Goal: Information Seeking & Learning: Check status

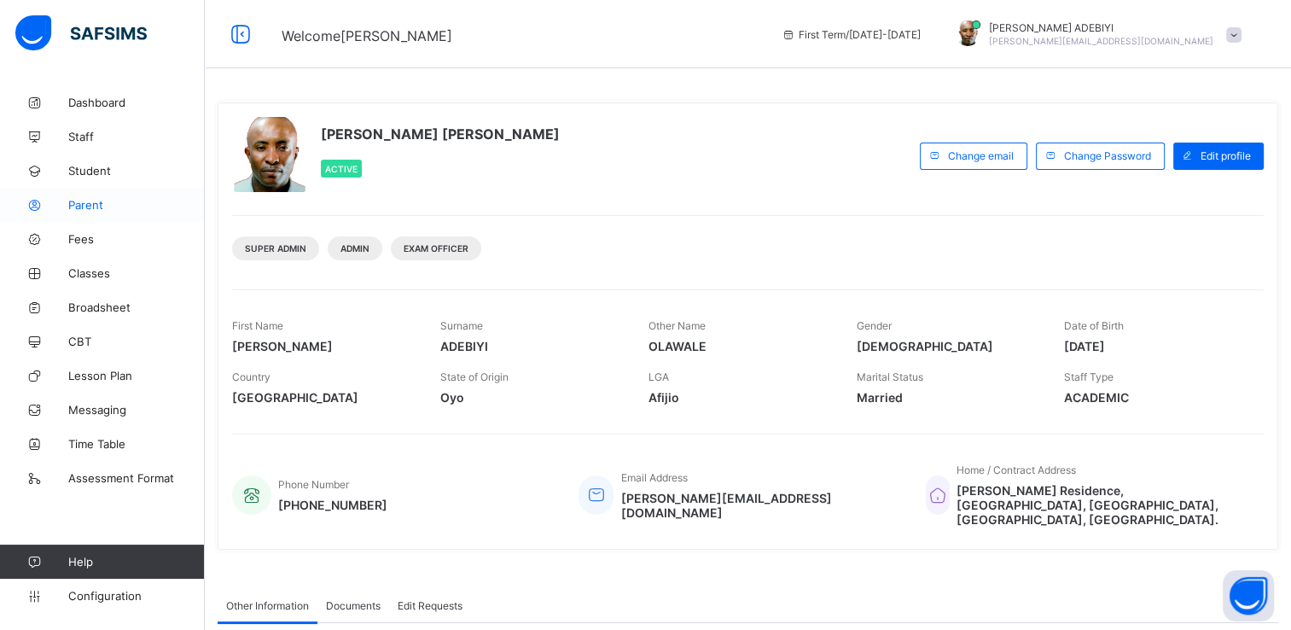
click at [91, 204] on span "Parent" at bounding box center [136, 205] width 137 height 14
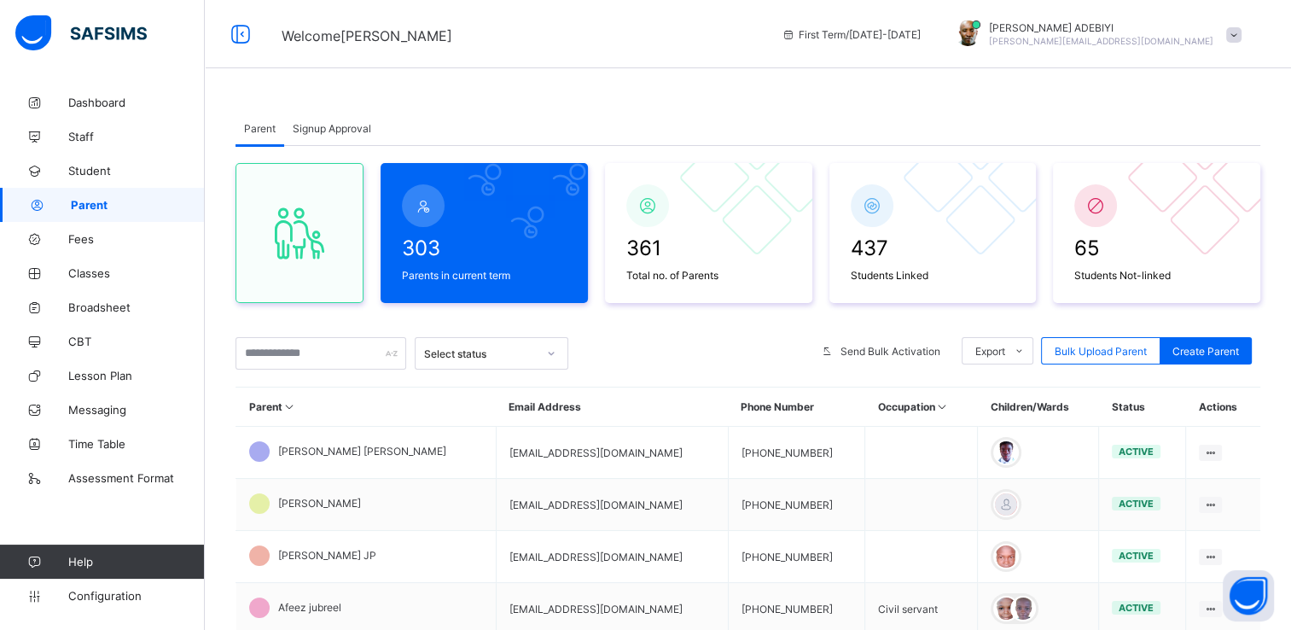
click at [345, 128] on span "Signup Approval" at bounding box center [332, 128] width 79 height 13
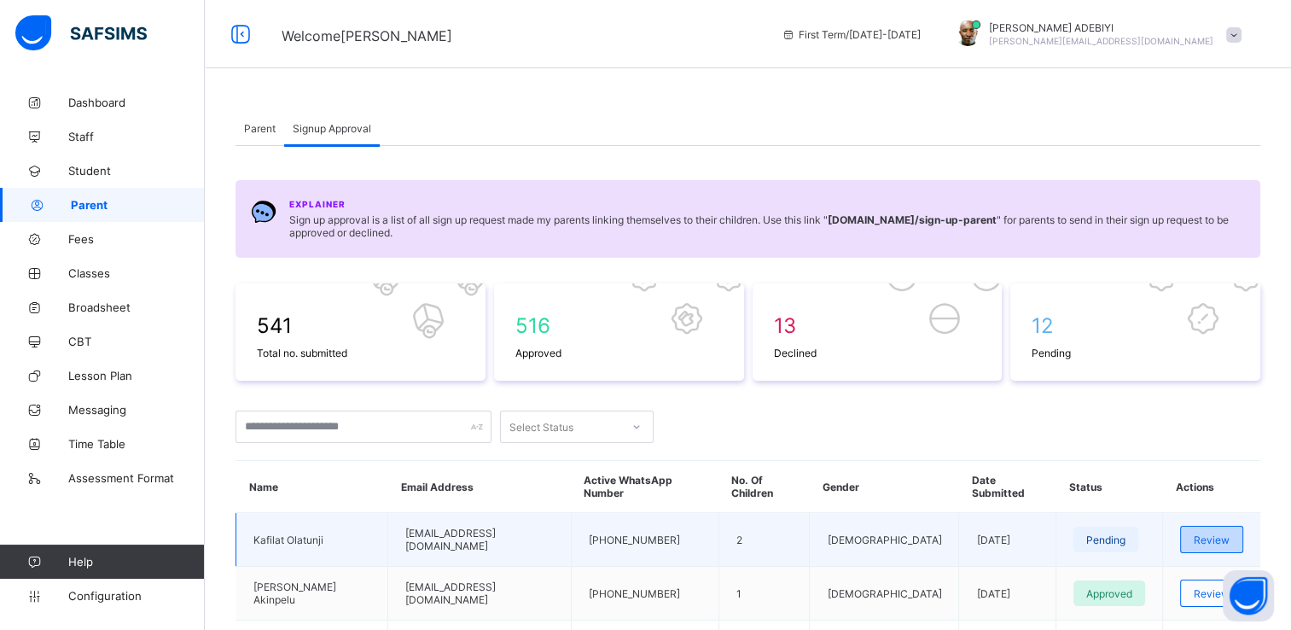
click at [1240, 526] on div "Review" at bounding box center [1211, 539] width 63 height 27
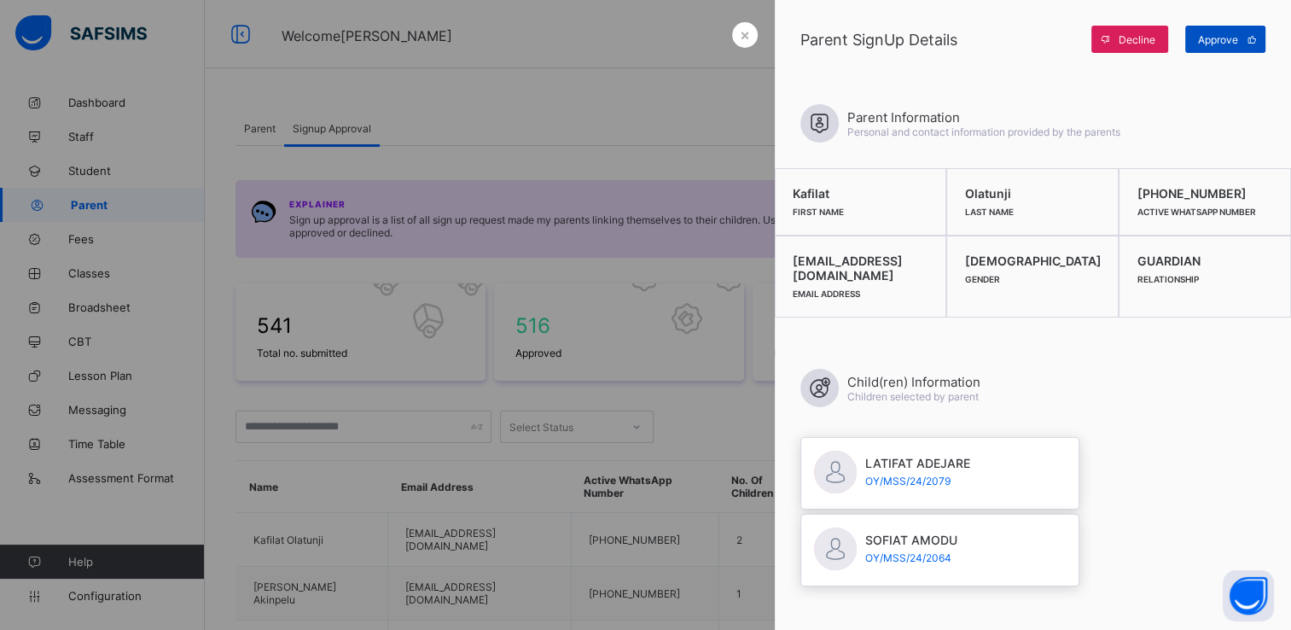
click at [1203, 29] on div "Approve" at bounding box center [1225, 39] width 80 height 27
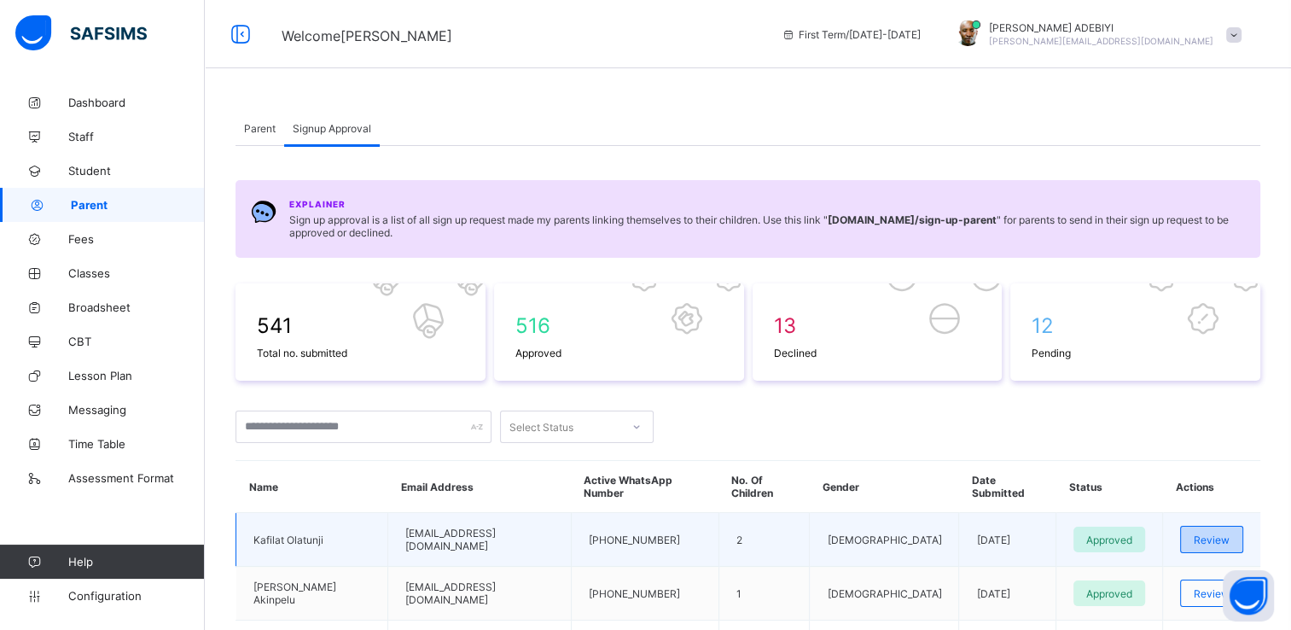
click at [1201, 526] on div "Review" at bounding box center [1211, 539] width 63 height 27
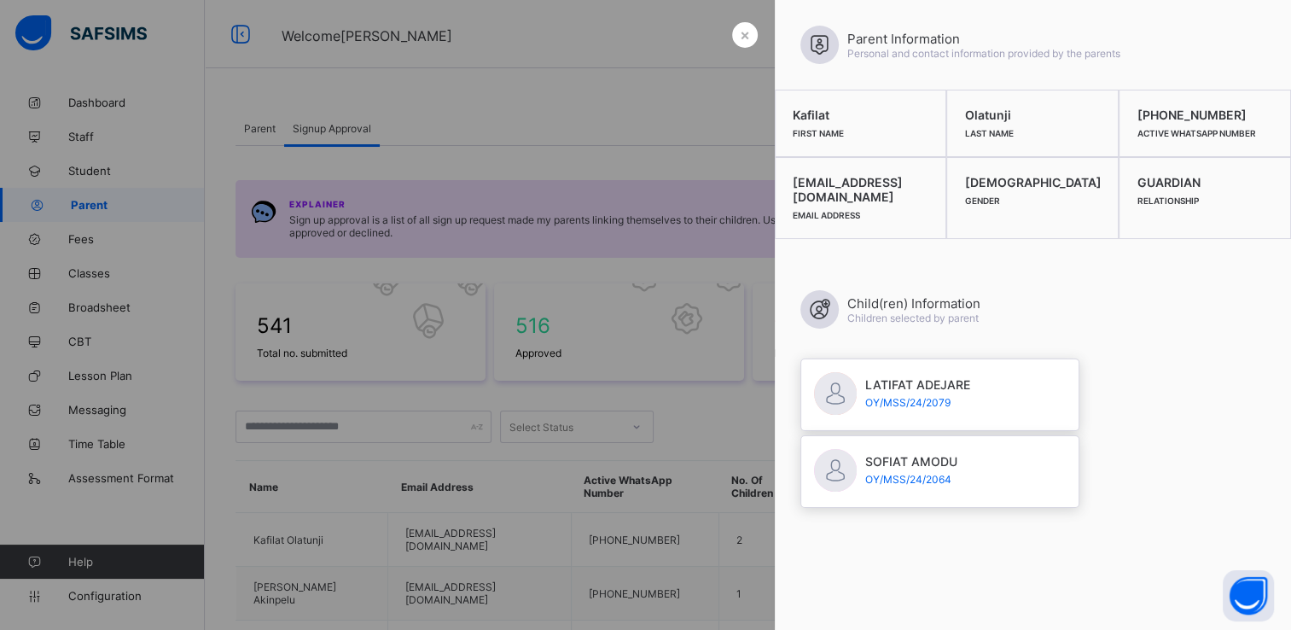
drag, startPoint x: 789, startPoint y: 196, endPoint x: 976, endPoint y: 196, distance: 186.9
click at [947, 196] on div "kafilatolaoreolatunji@gmail.com Email Address" at bounding box center [861, 198] width 172 height 82
copy span "kafilatolaoreolatunji@gmail.com"
click at [1220, 291] on div "Child(ren) Information Children selected by parent" at bounding box center [1033, 310] width 465 height 90
click at [641, 38] on div at bounding box center [645, 315] width 1291 height 630
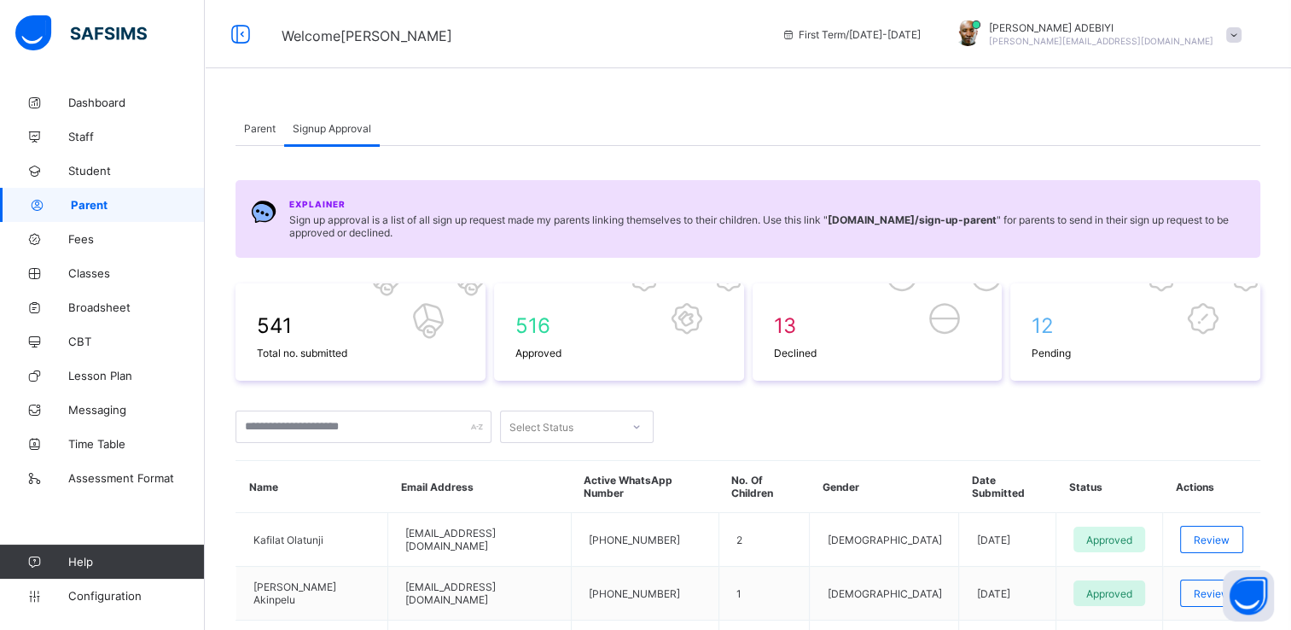
click at [253, 134] on span "Parent" at bounding box center [260, 128] width 32 height 13
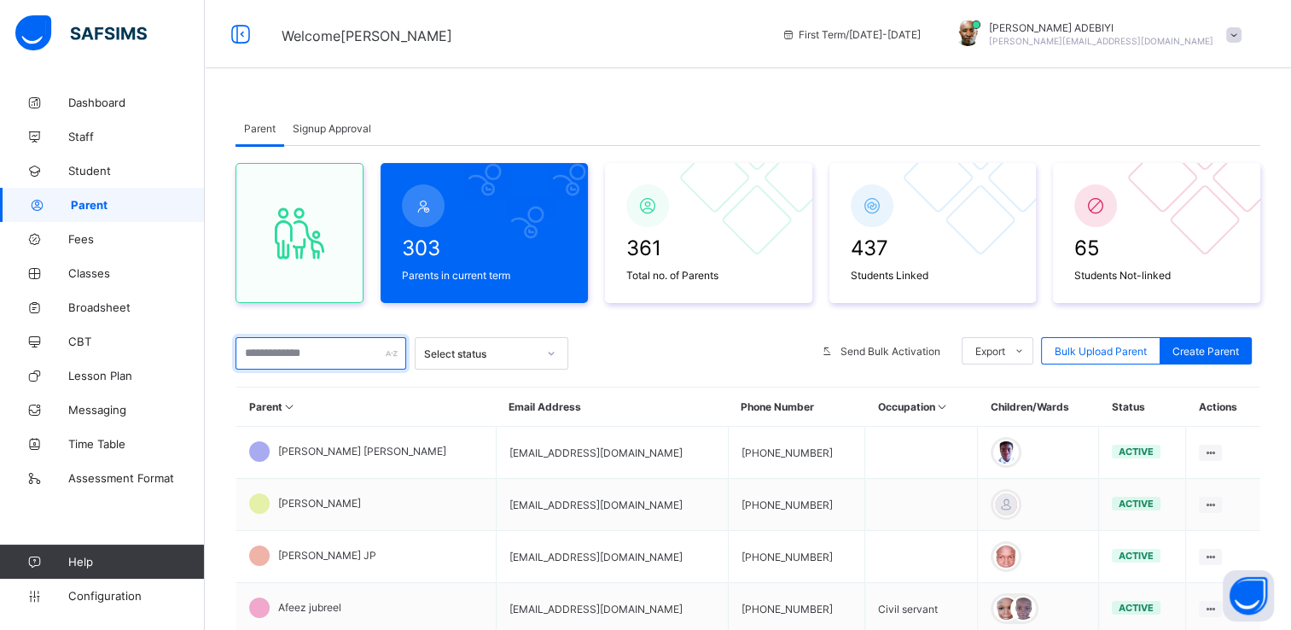
click at [294, 350] on input "text" at bounding box center [321, 353] width 171 height 32
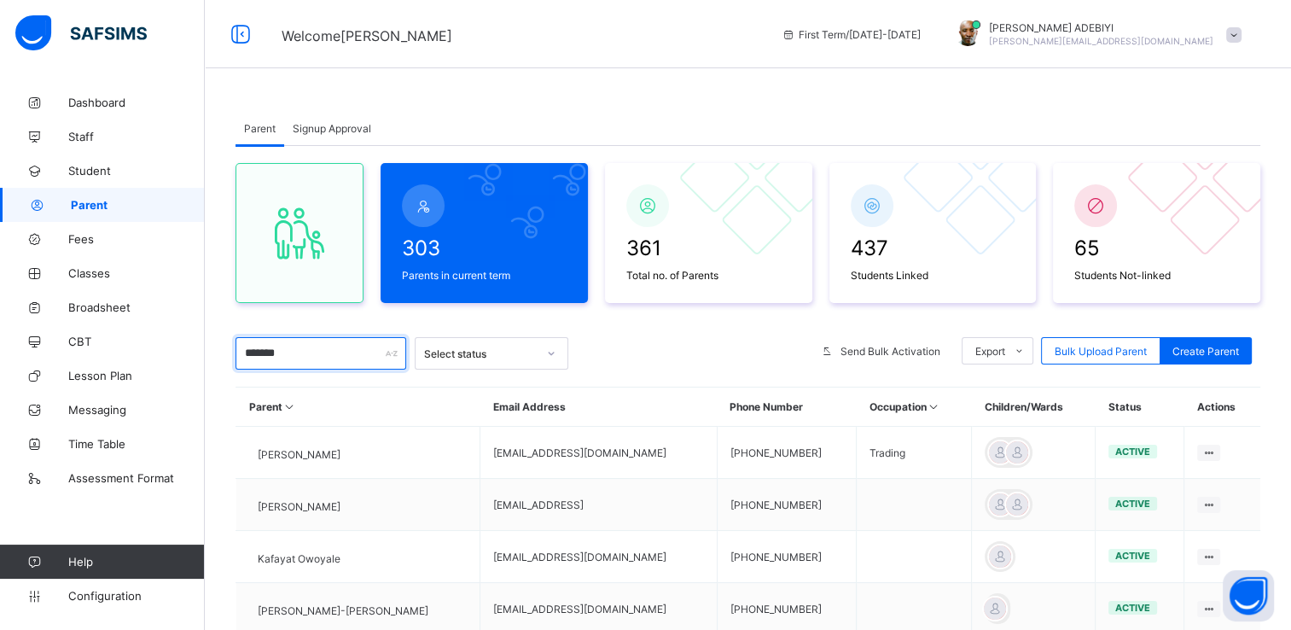
type input "*******"
click at [346, 131] on span "Signup Approval" at bounding box center [332, 128] width 79 height 13
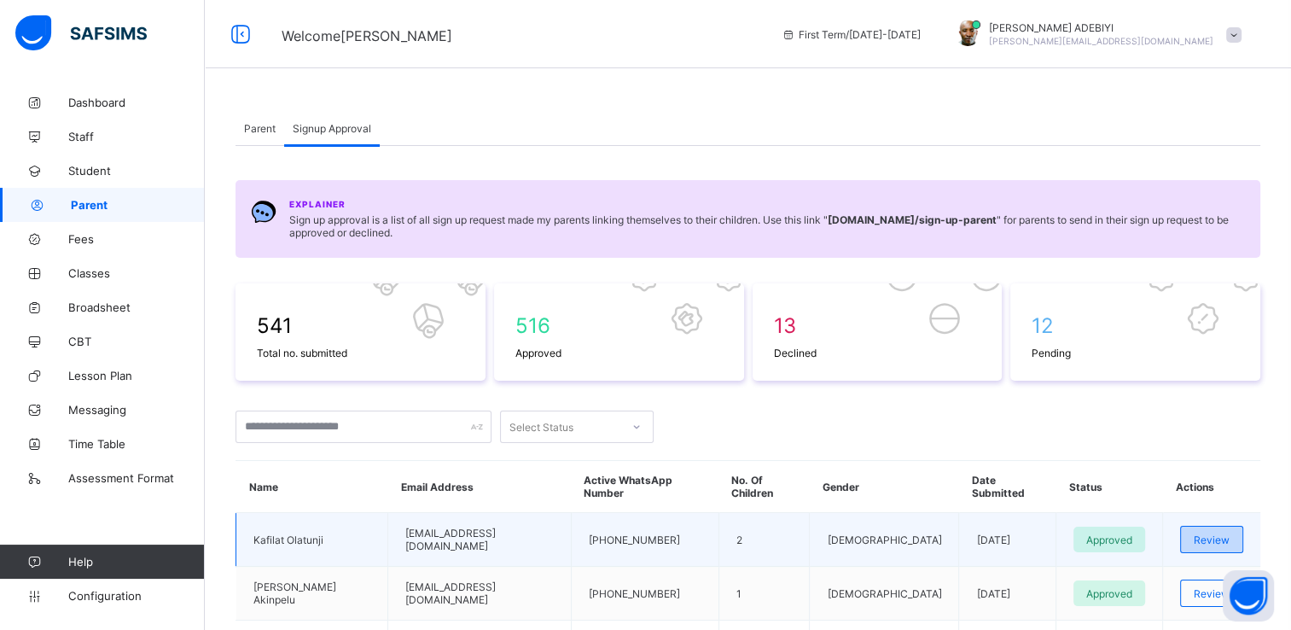
click at [1220, 533] on span "Review" at bounding box center [1212, 539] width 36 height 13
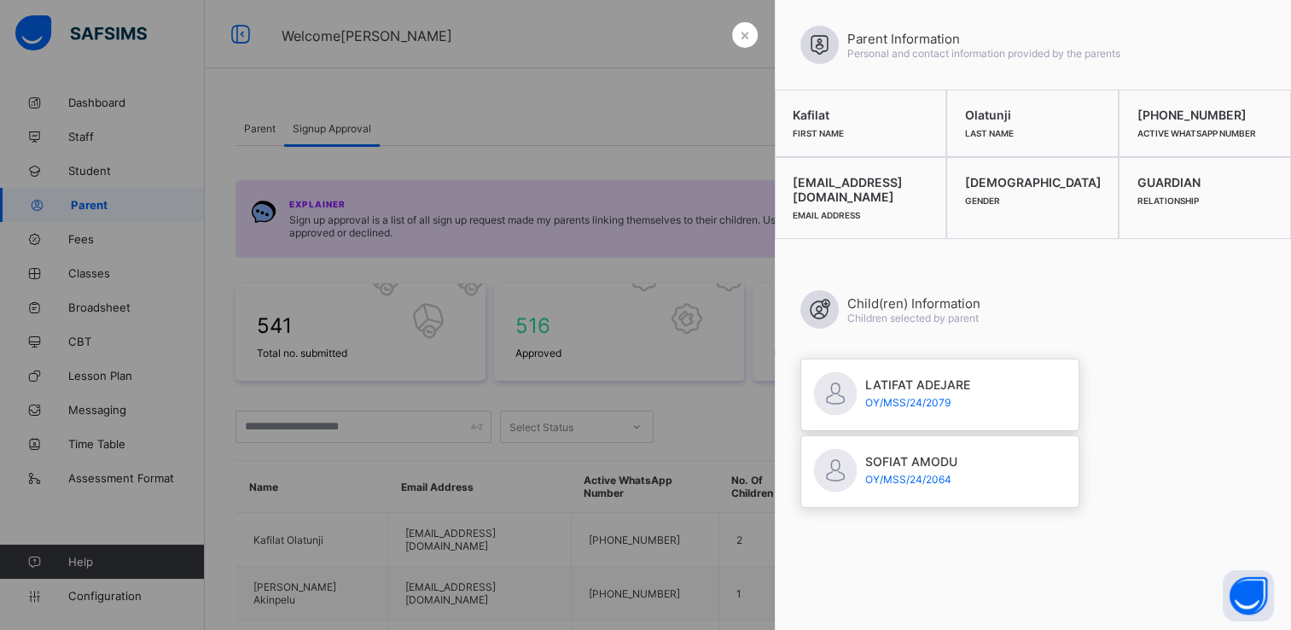
click at [645, 37] on div at bounding box center [645, 315] width 1291 height 630
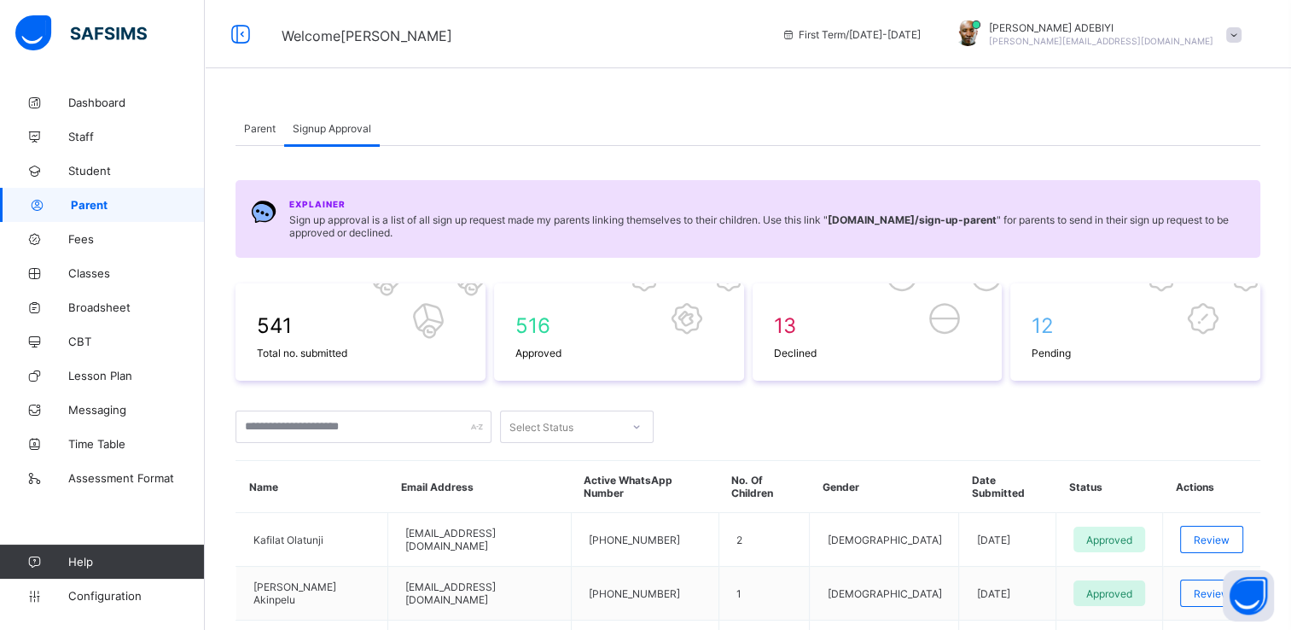
click at [259, 126] on span "Parent" at bounding box center [260, 128] width 32 height 13
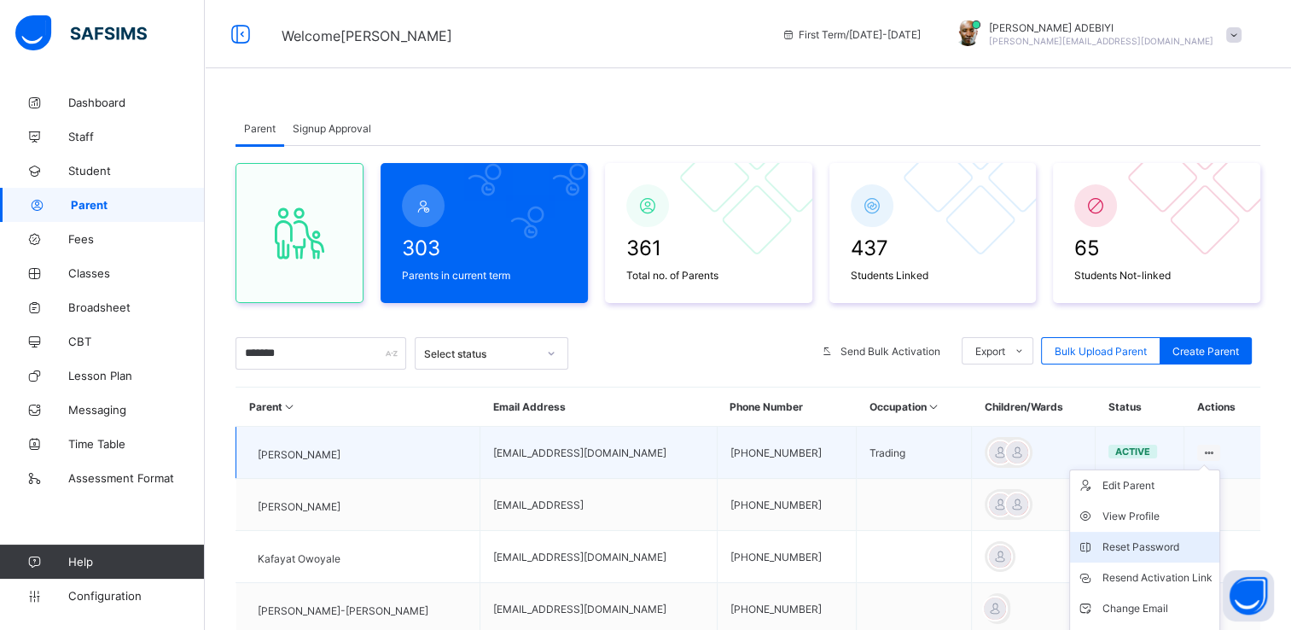
click at [1121, 544] on div "Reset Password" at bounding box center [1158, 547] width 110 height 17
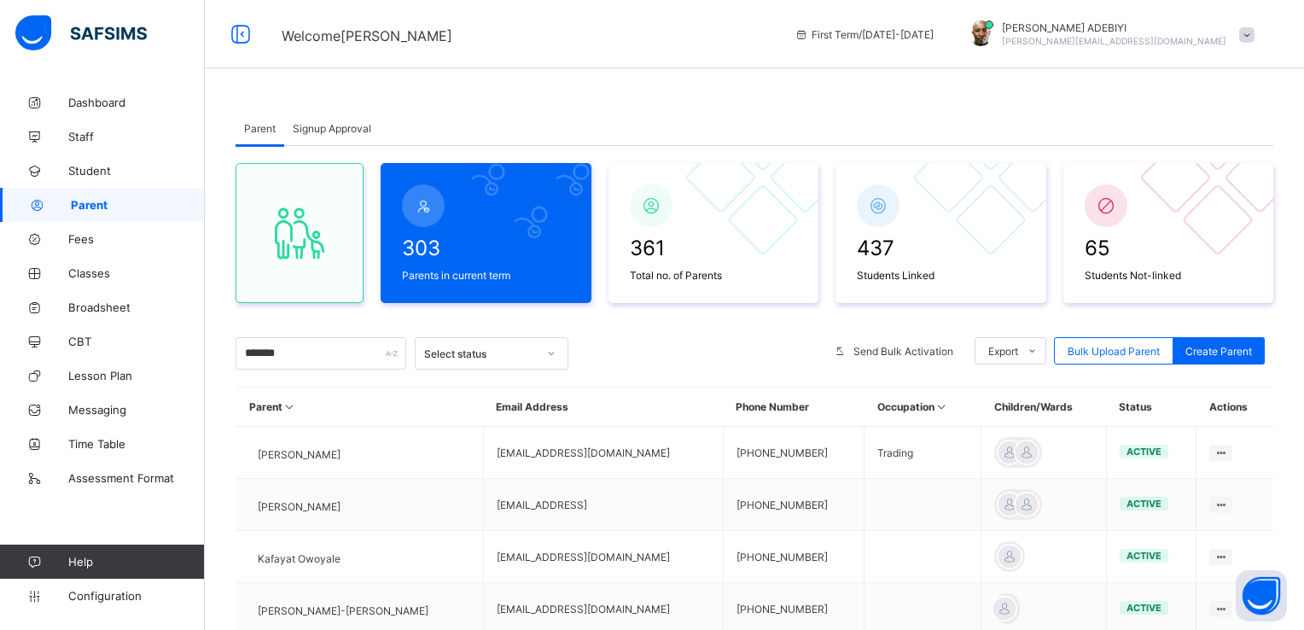
type input "**********"
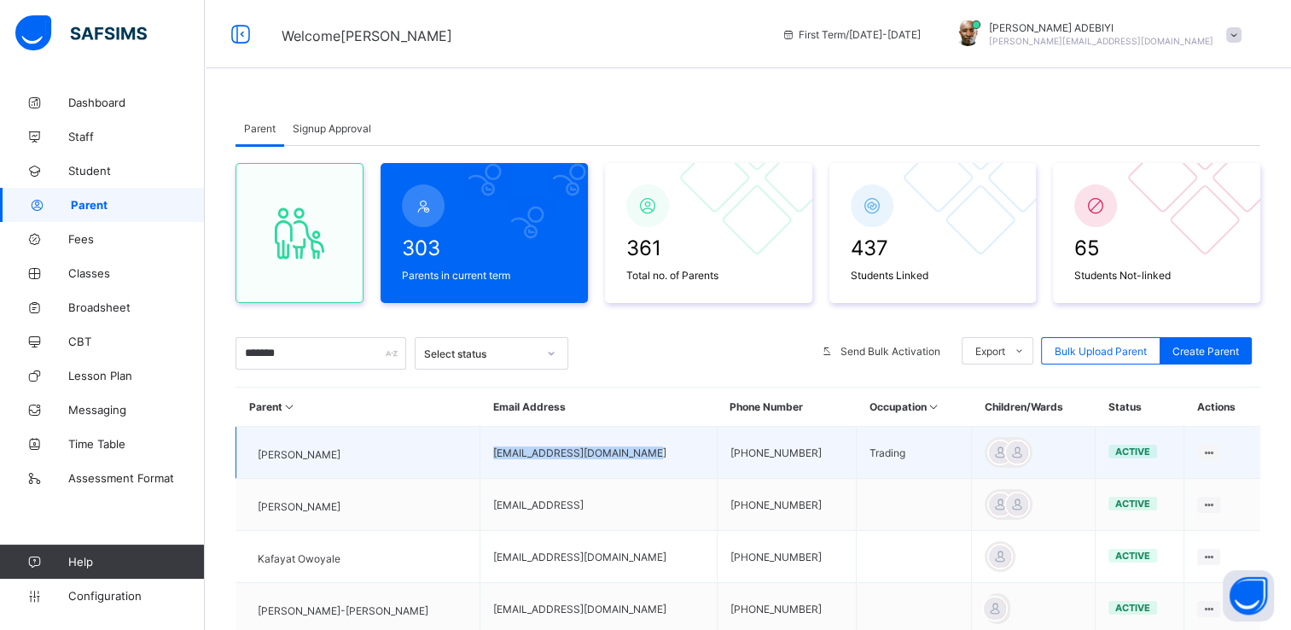
drag, startPoint x: 476, startPoint y: 455, endPoint x: 626, endPoint y: 459, distance: 150.3
click at [626, 459] on td "kafilatolaore2025@gmail.com" at bounding box center [598, 453] width 237 height 52
copy td "kafilatolaore2025@gmail.com"
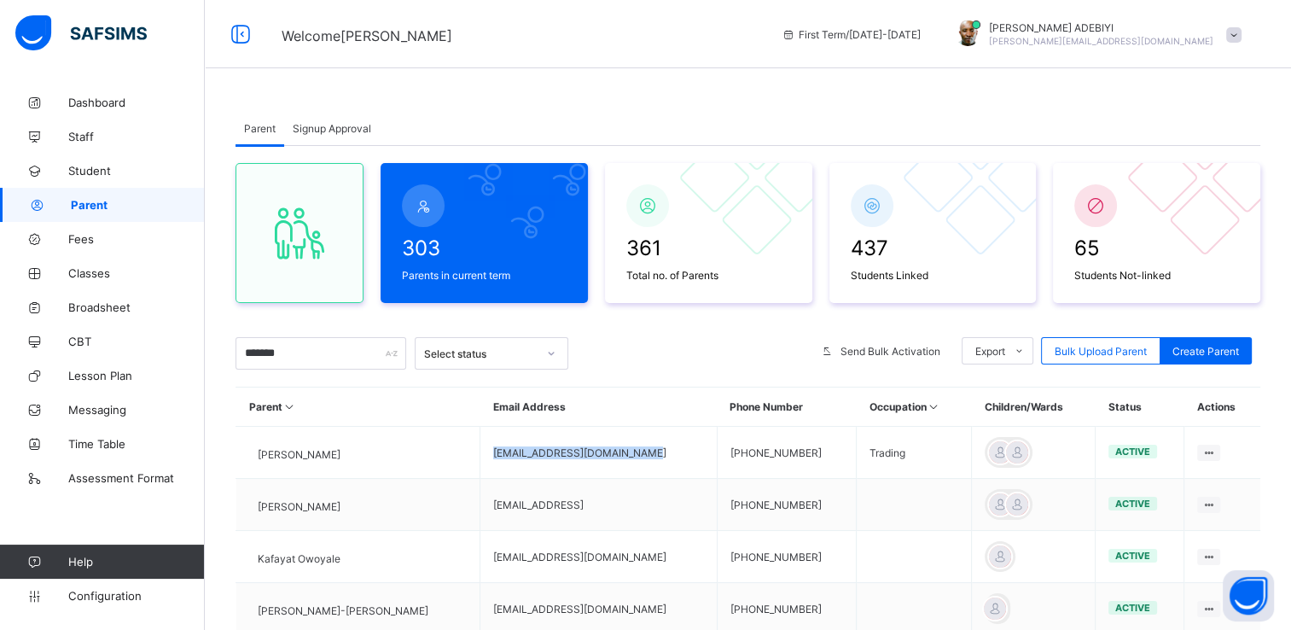
copy td "kafilatolaore2025@gmail.com"
drag, startPoint x: 1246, startPoint y: 44, endPoint x: 939, endPoint y: 125, distance: 318.0
click at [939, 125] on div "Parent Signup Approval" at bounding box center [748, 128] width 1025 height 35
click at [1242, 34] on span at bounding box center [1233, 34] width 15 height 15
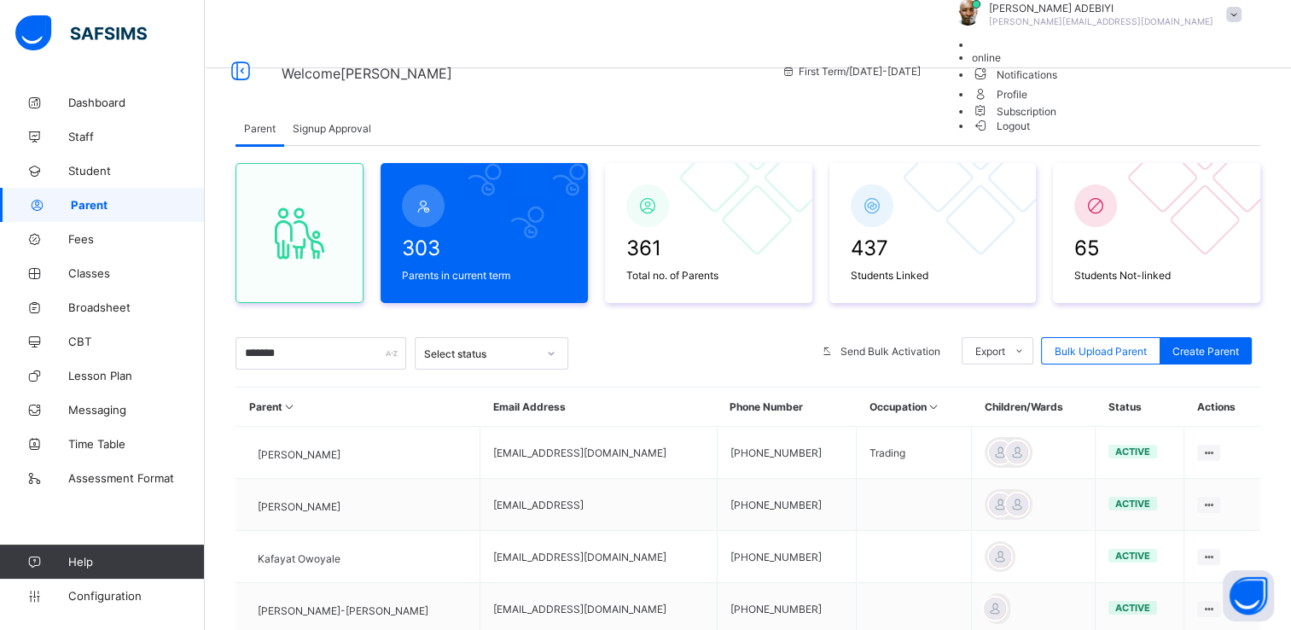
click at [1208, 132] on li "Logout" at bounding box center [1111, 125] width 278 height 15
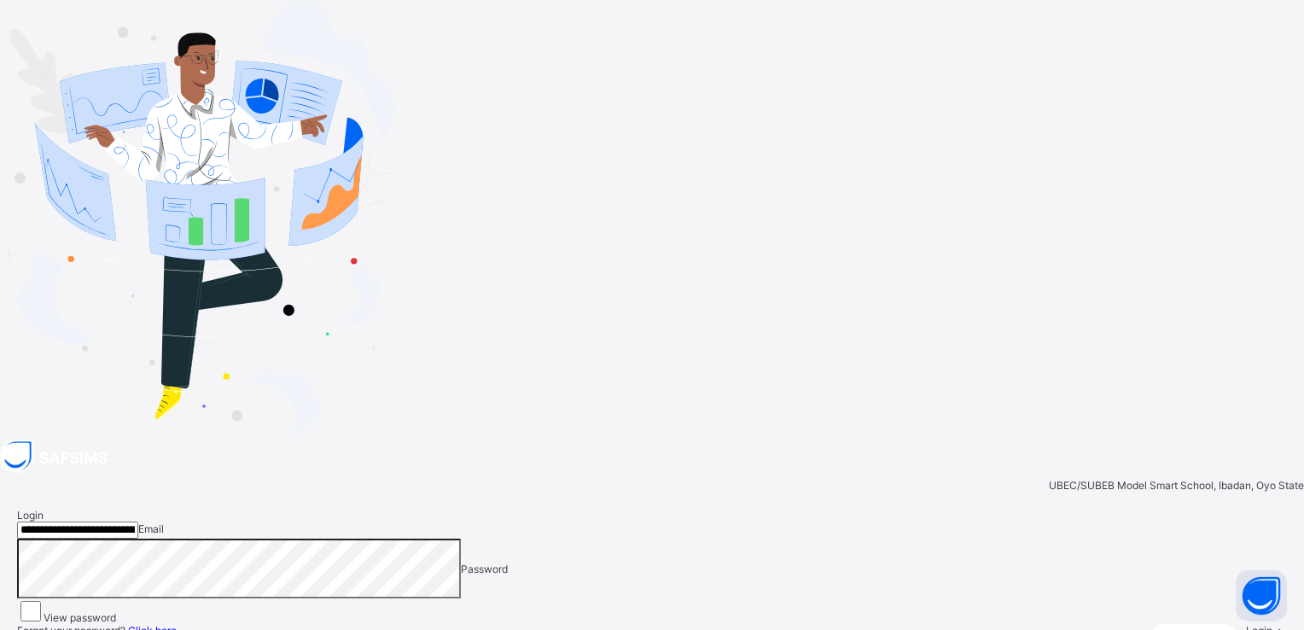
click at [138, 521] on input "**********" at bounding box center [77, 529] width 121 height 17
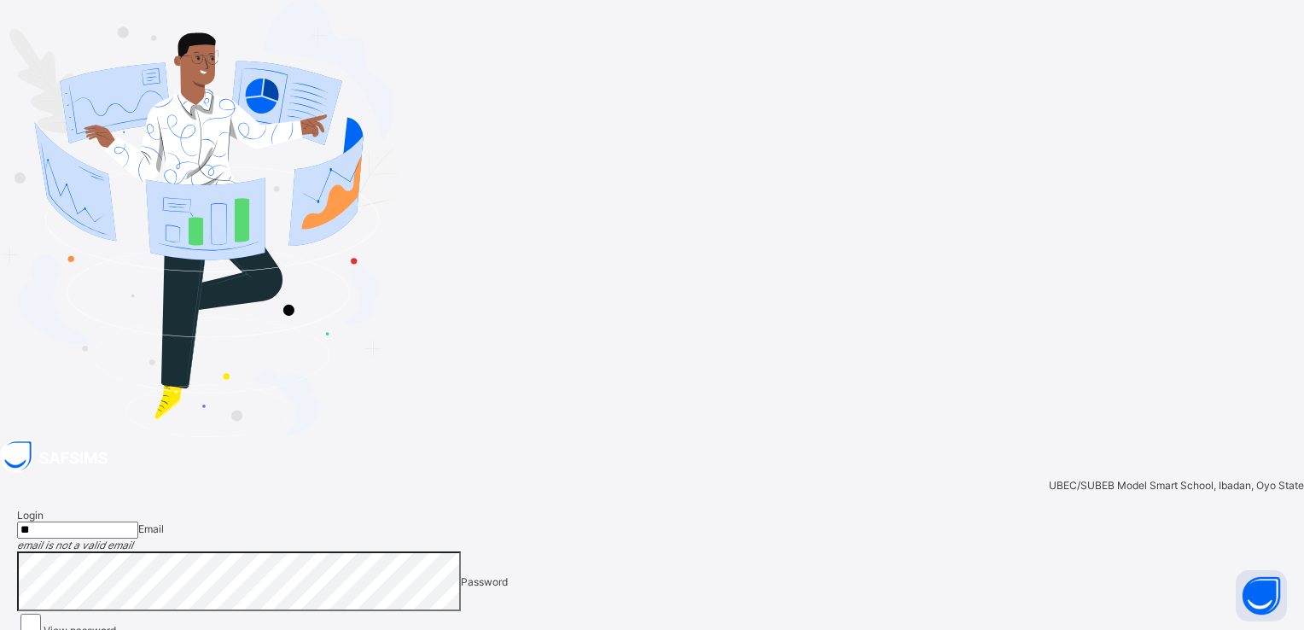
type input "*"
paste input "**********"
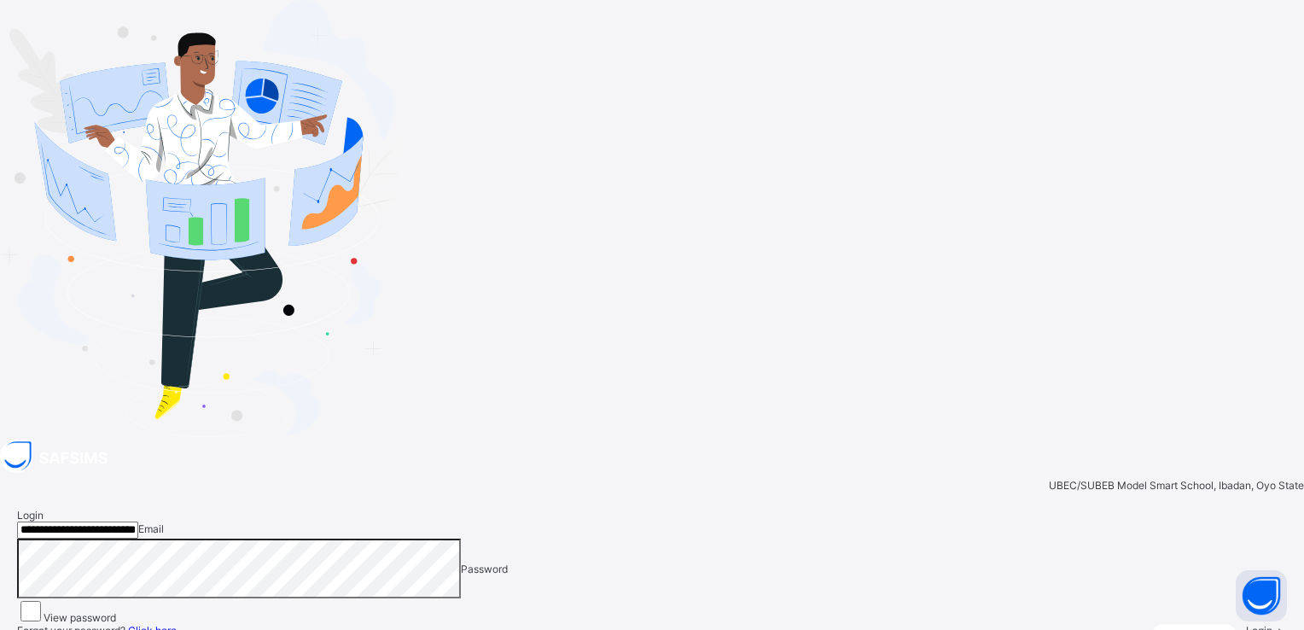
type input "**********"
click at [1273, 624] on icon at bounding box center [1280, 630] width 15 height 13
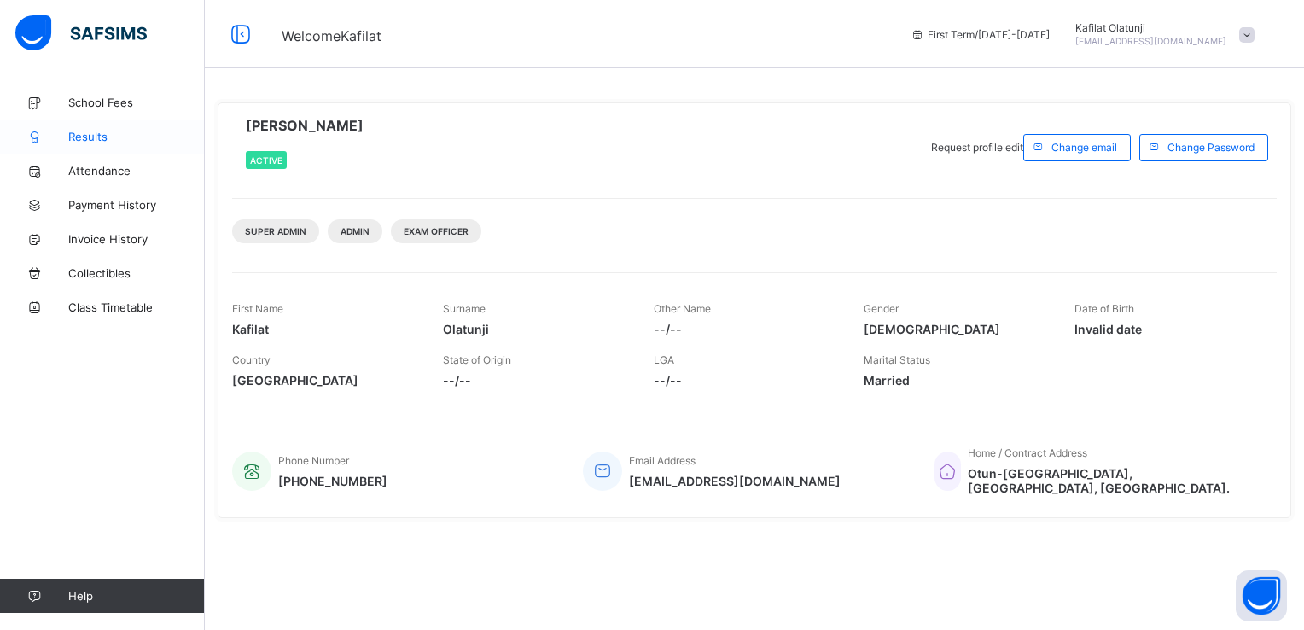
click at [92, 135] on span "Results" at bounding box center [136, 137] width 137 height 14
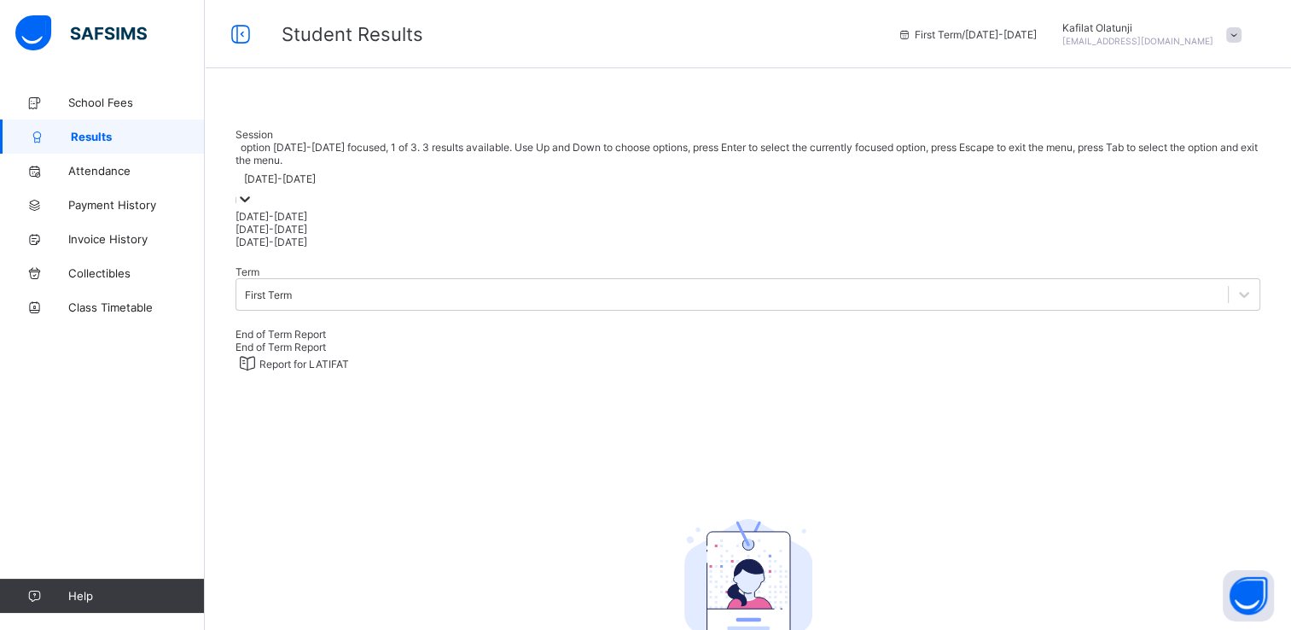
click at [253, 207] on icon at bounding box center [244, 198] width 17 height 17
click at [387, 236] on div "[DATE]-[DATE]" at bounding box center [748, 229] width 1025 height 13
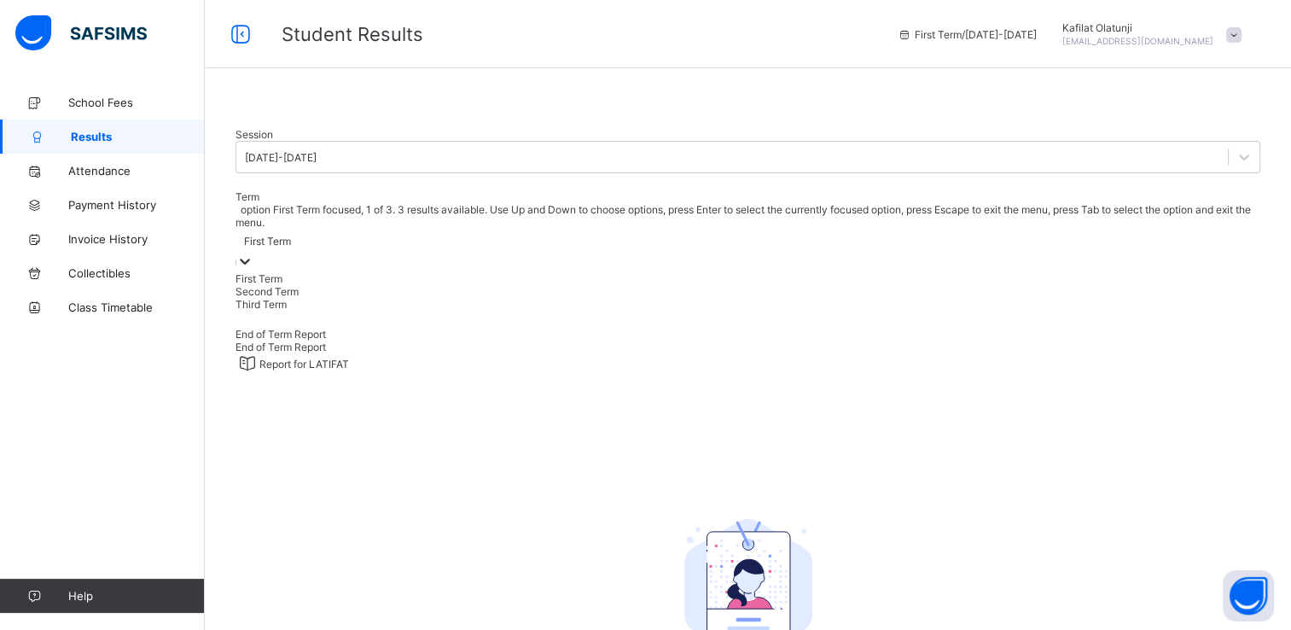
click at [253, 253] on icon at bounding box center [244, 261] width 17 height 17
click at [572, 311] on div "Third Term" at bounding box center [748, 304] width 1025 height 13
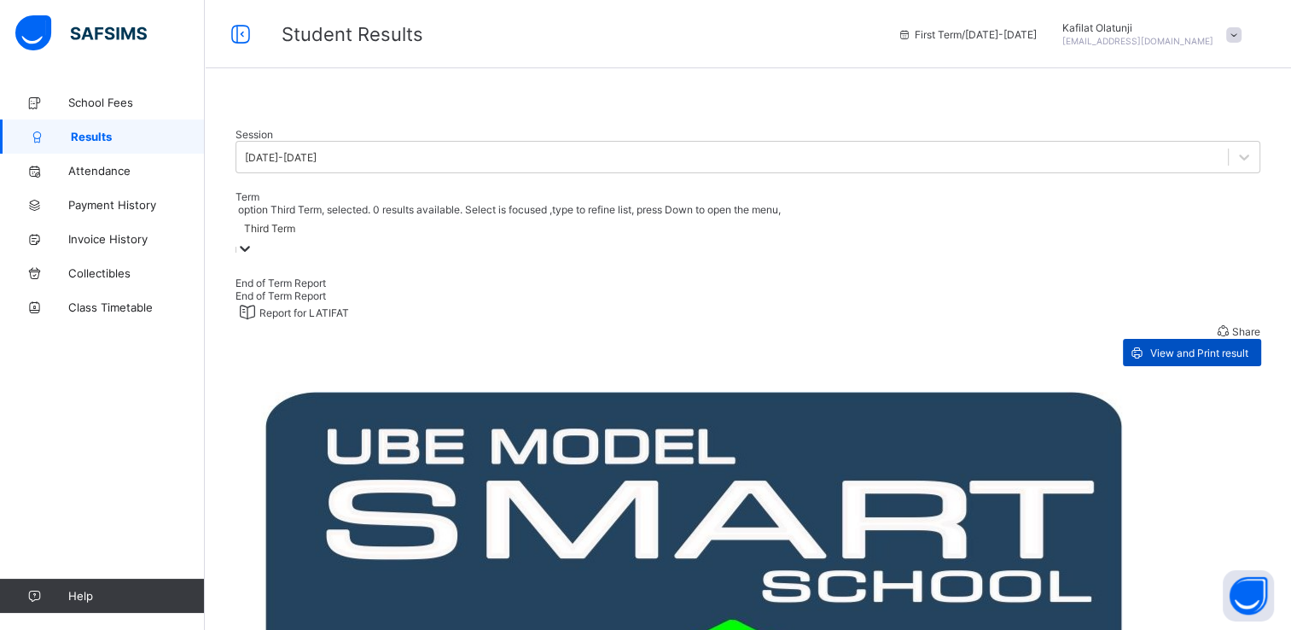
click at [1179, 359] on span "View and Print result" at bounding box center [1200, 353] width 98 height 13
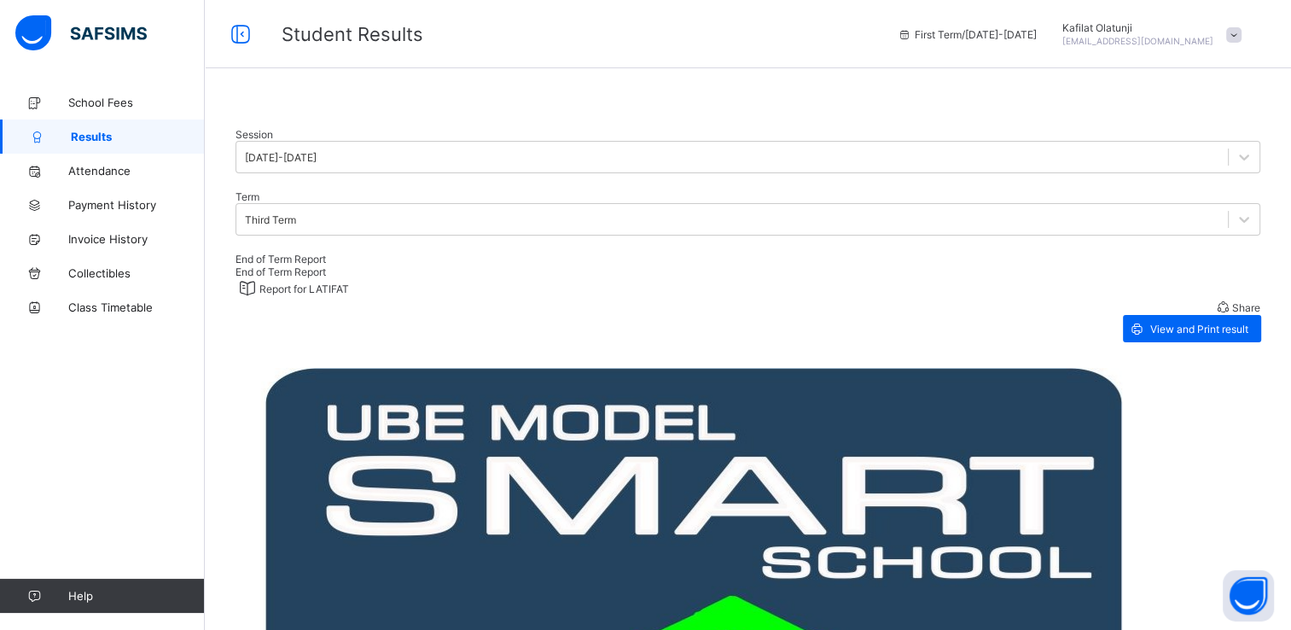
click at [569, 111] on div at bounding box center [748, 111] width 1025 height 0
click at [1209, 335] on span "View and Print result" at bounding box center [1200, 329] width 98 height 13
click at [1242, 29] on span at bounding box center [1233, 34] width 15 height 15
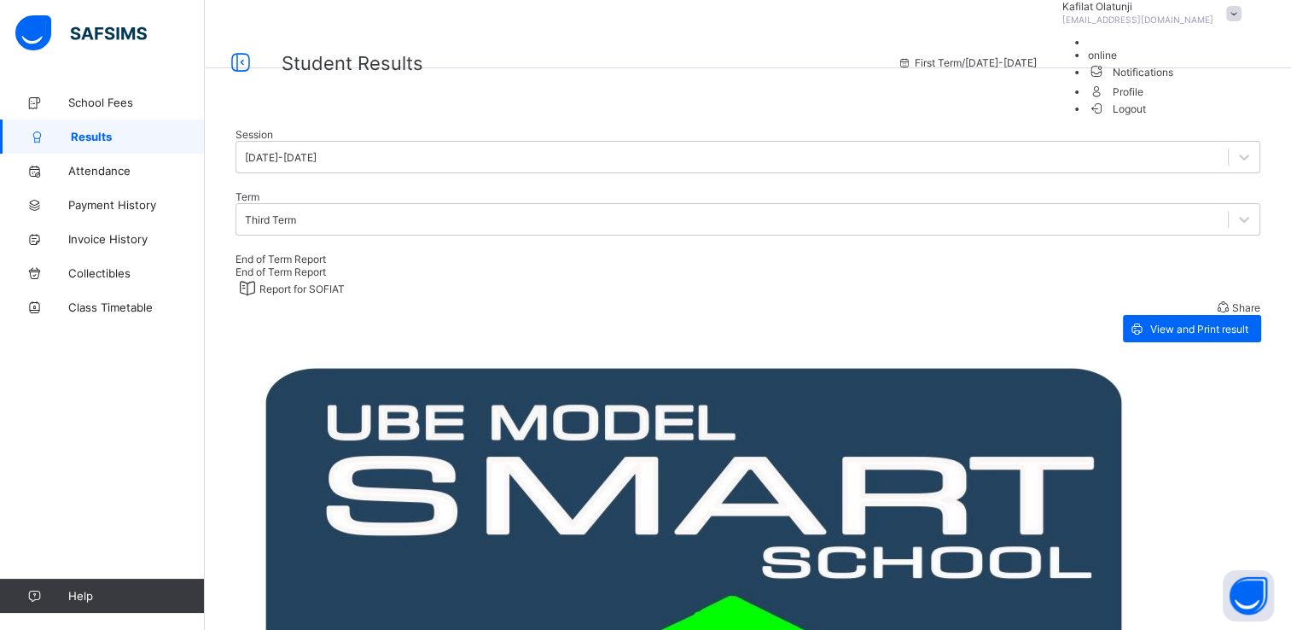
click at [1147, 118] on span "Logout" at bounding box center [1117, 109] width 59 height 18
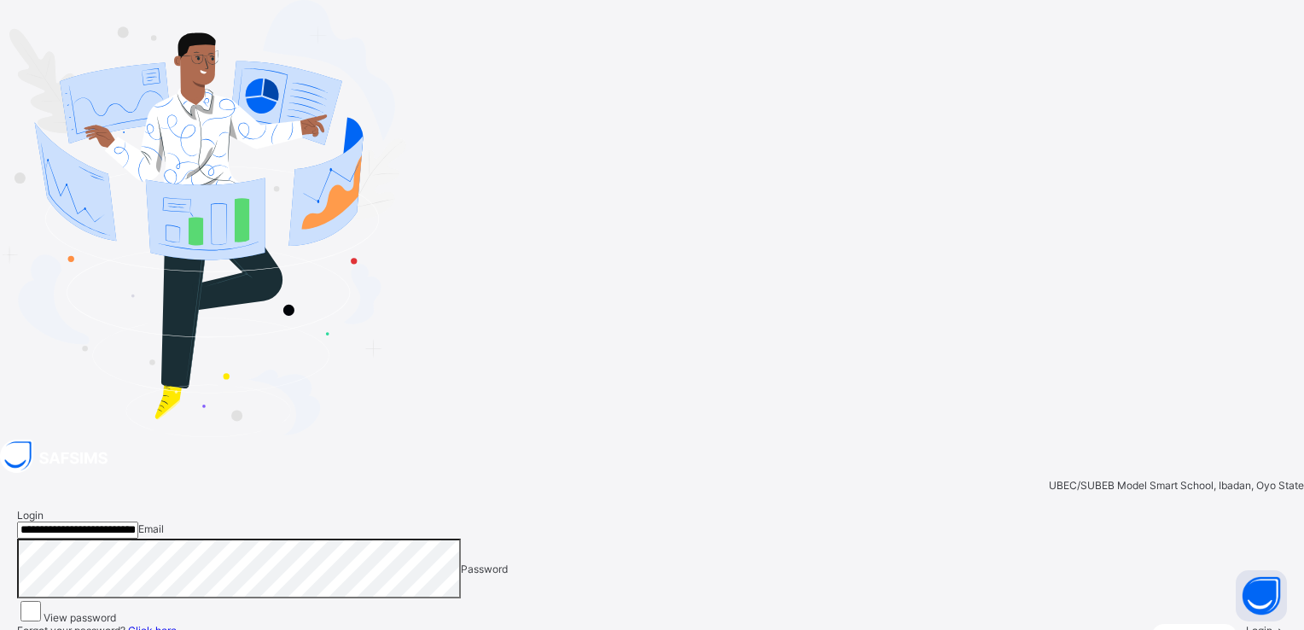
click at [138, 521] on input "**********" at bounding box center [77, 529] width 121 height 17
type input "**********"
click at [1273, 624] on icon at bounding box center [1280, 630] width 15 height 13
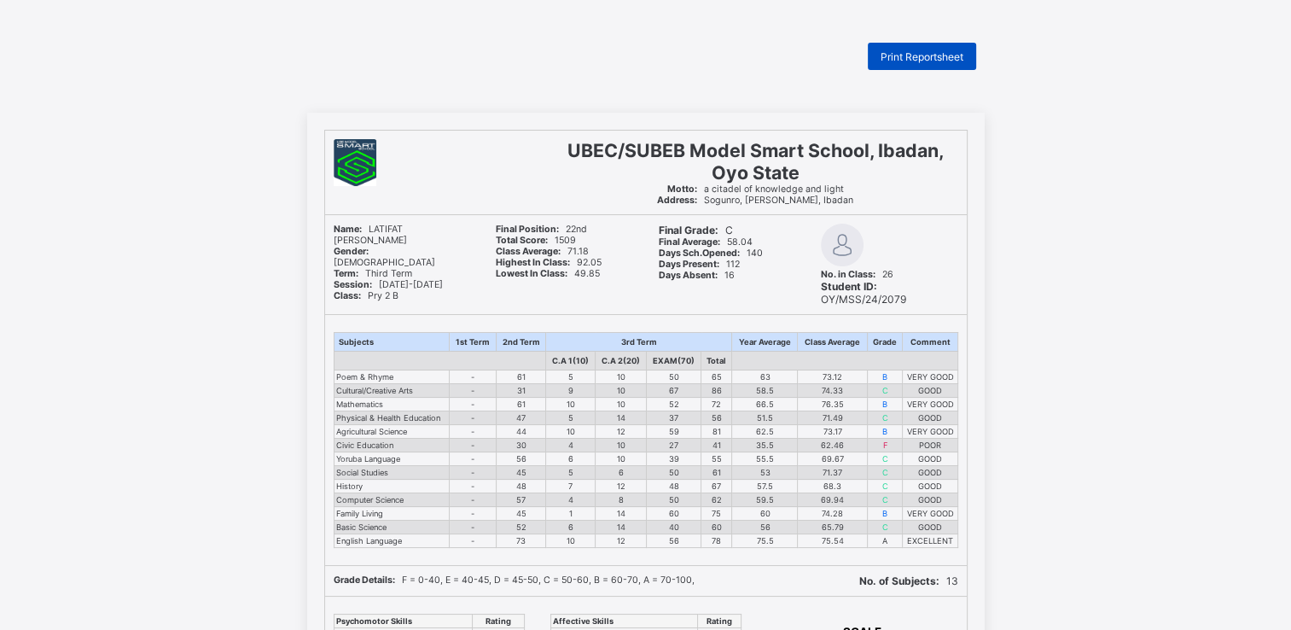
click at [934, 51] on span "Print Reportsheet" at bounding box center [922, 56] width 83 height 13
click at [943, 49] on div "Print Reportsheet" at bounding box center [922, 56] width 108 height 27
